Goal: Use online tool/utility: Utilize a website feature to perform a specific function

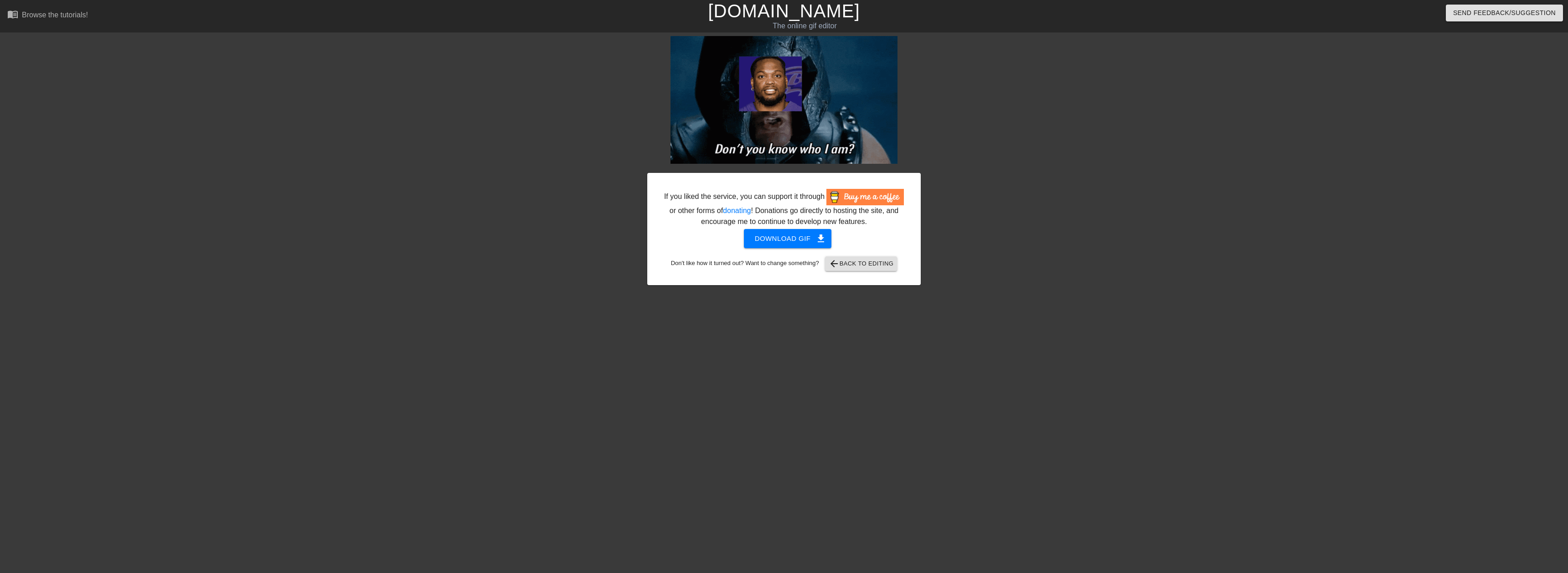
click at [814, 12] on link "[DOMAIN_NAME]" at bounding box center [783, 10] width 152 height 20
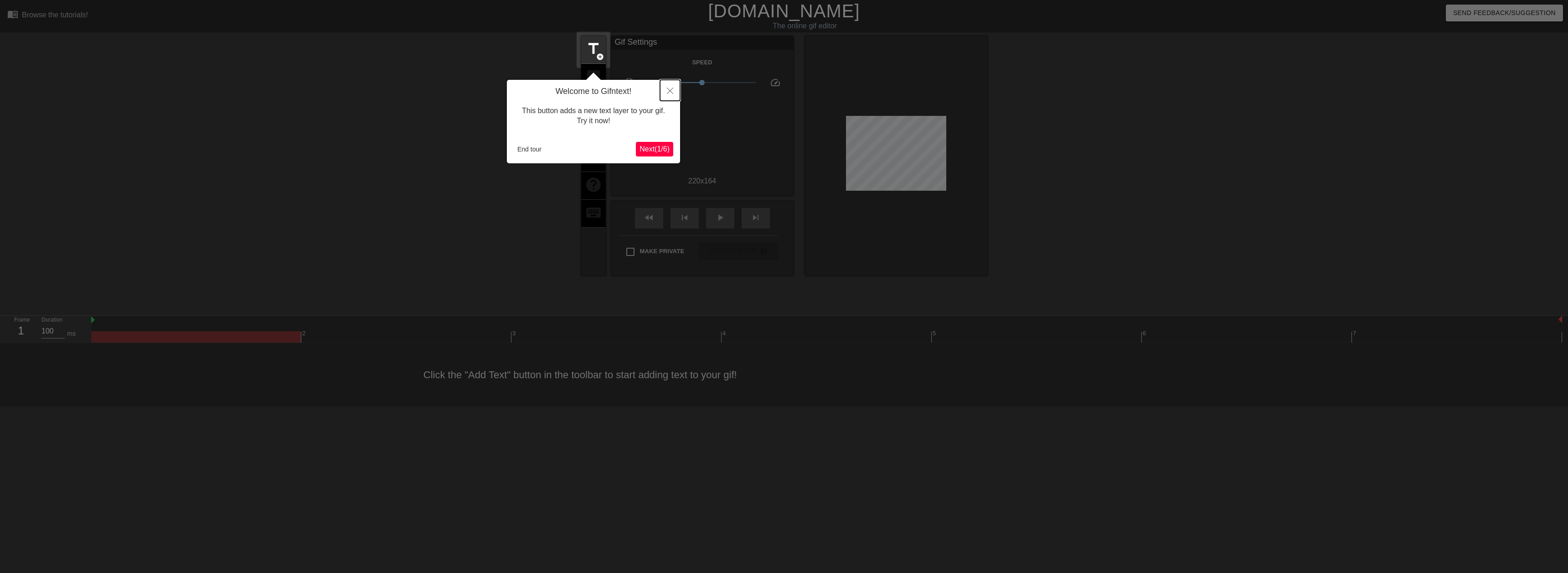
click at [673, 97] on button "Close" at bounding box center [670, 90] width 20 height 21
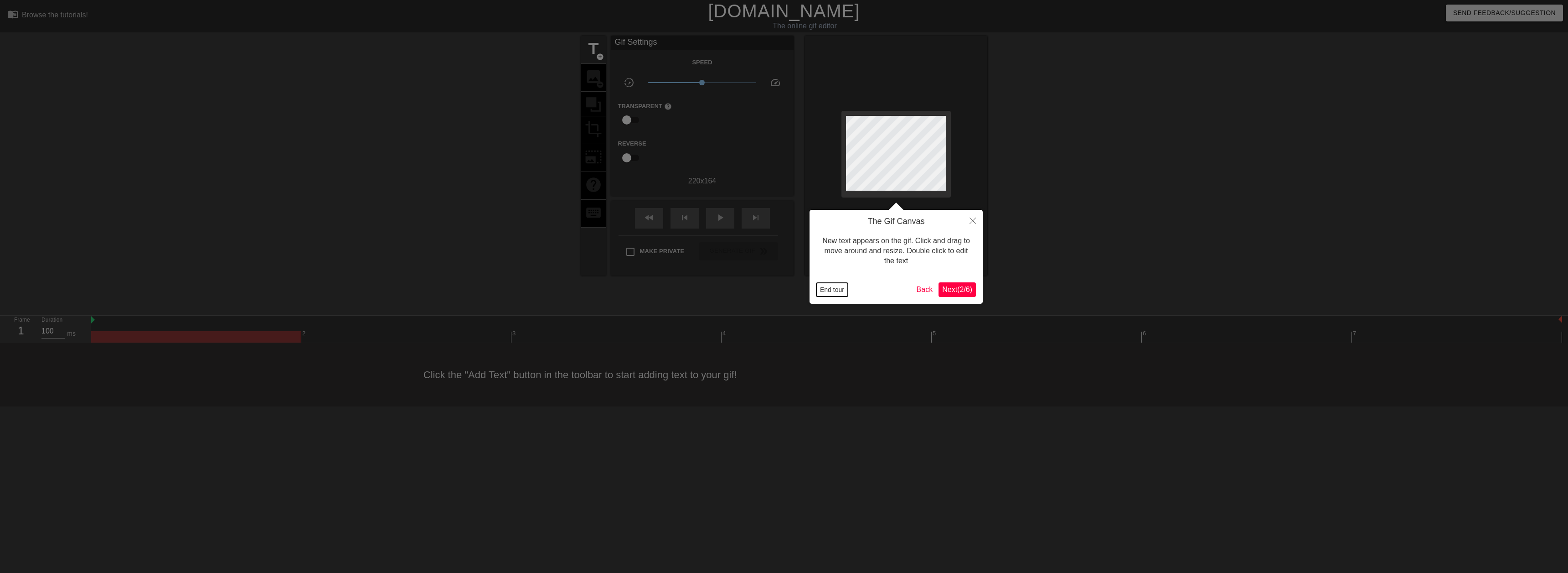
click at [843, 289] on button "End tour" at bounding box center [832, 289] width 32 height 13
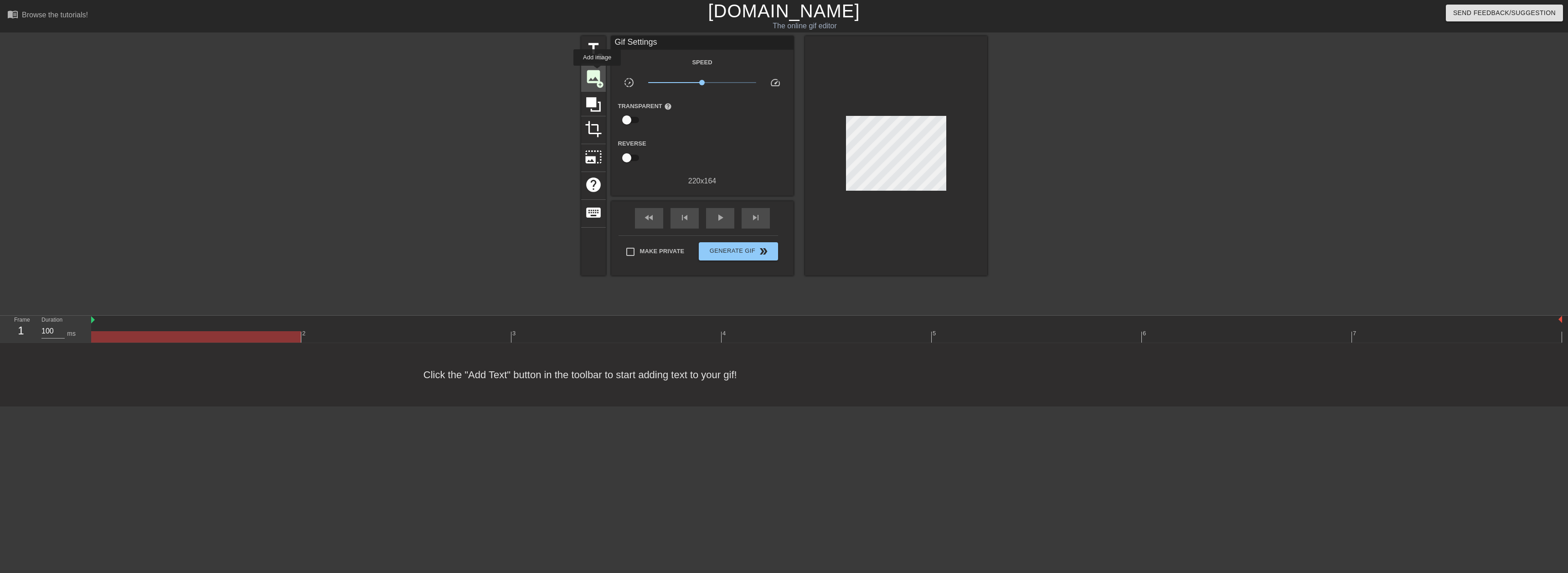
click at [597, 72] on span "image" at bounding box center [593, 77] width 17 height 17
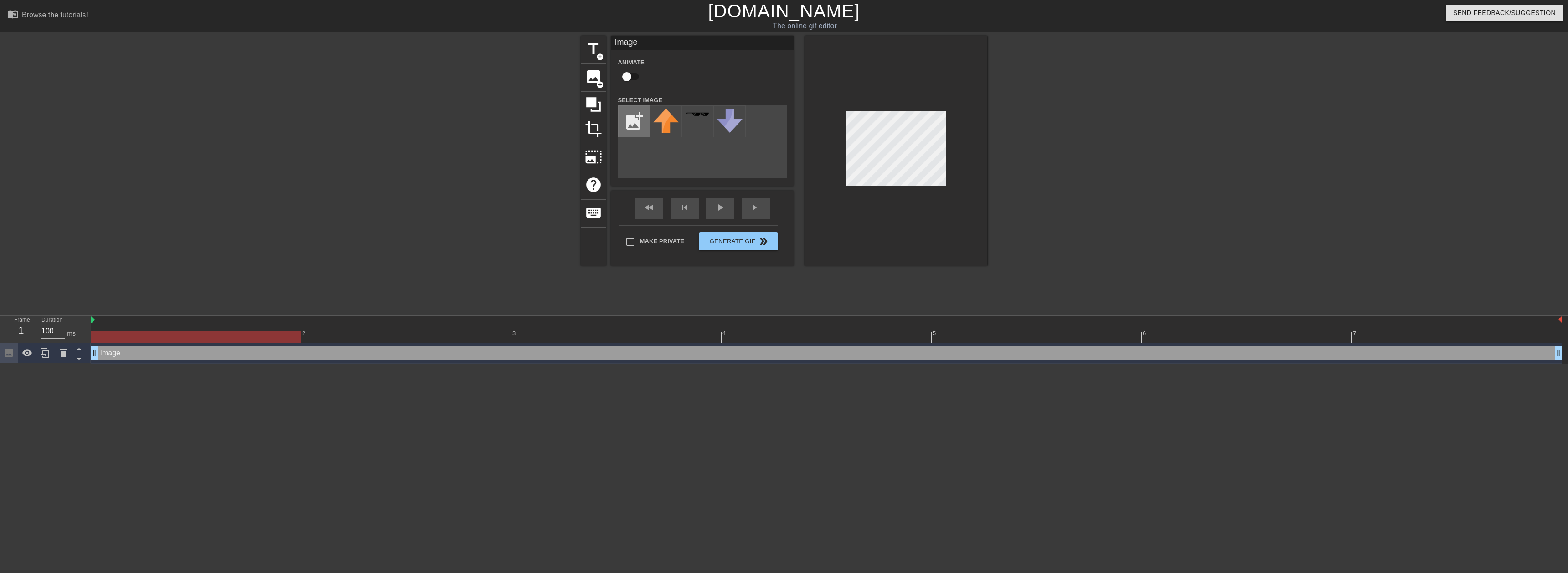
click at [644, 118] on input "file" at bounding box center [634, 121] width 31 height 31
click at [781, 14] on link "[DOMAIN_NAME]" at bounding box center [783, 10] width 152 height 20
